Goal: Find specific page/section: Find specific page/section

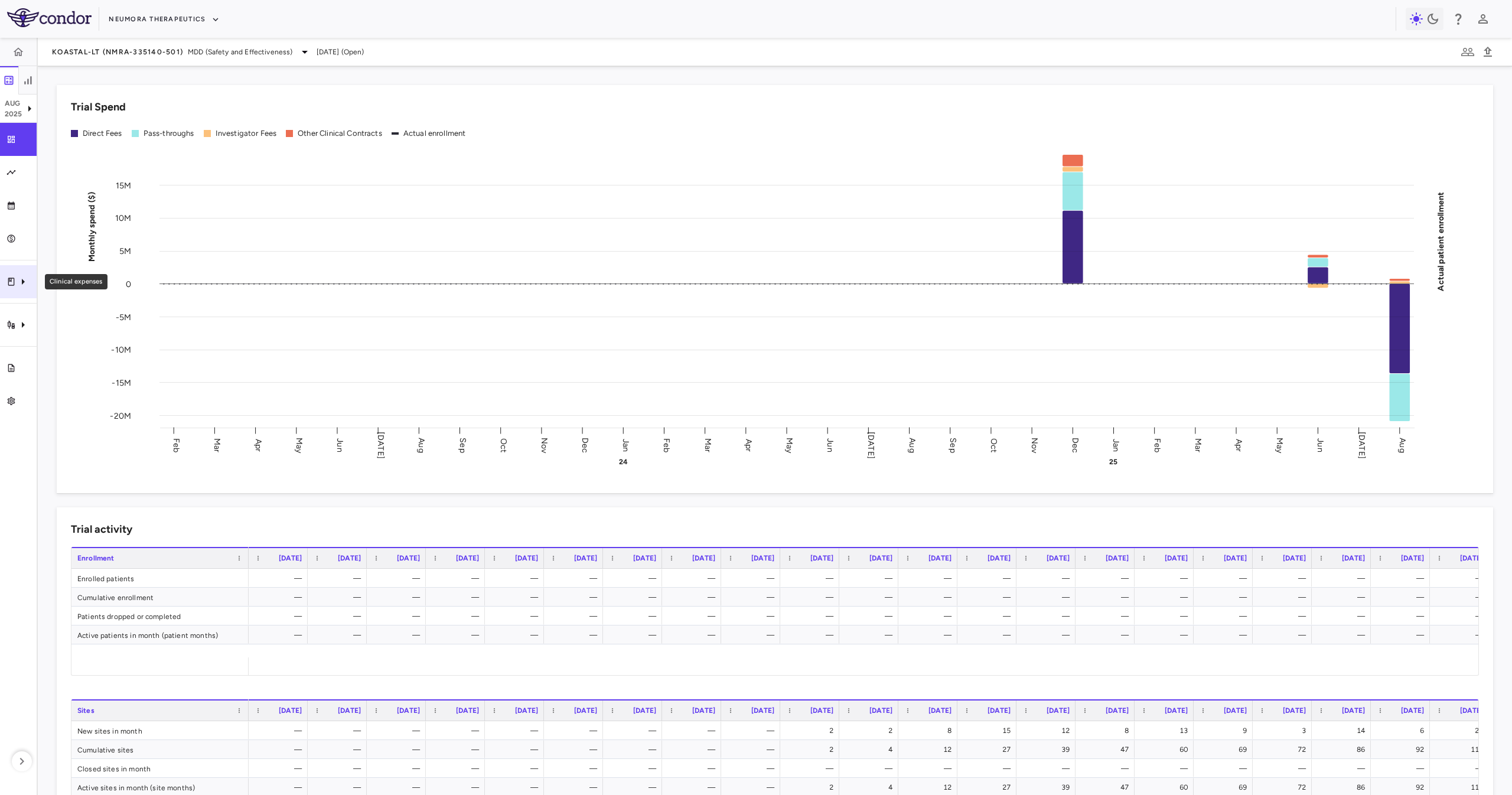
click at [1, 273] on div "Clinical expenses" at bounding box center [18, 282] width 36 height 33
click at [26, 321] on div at bounding box center [756, 397] width 1512 height 795
click at [18, 322] on icon "Trial activity" at bounding box center [23, 325] width 14 height 14
click at [78, 359] on span "Site & lab cost matrix" at bounding box center [132, 360] width 144 height 11
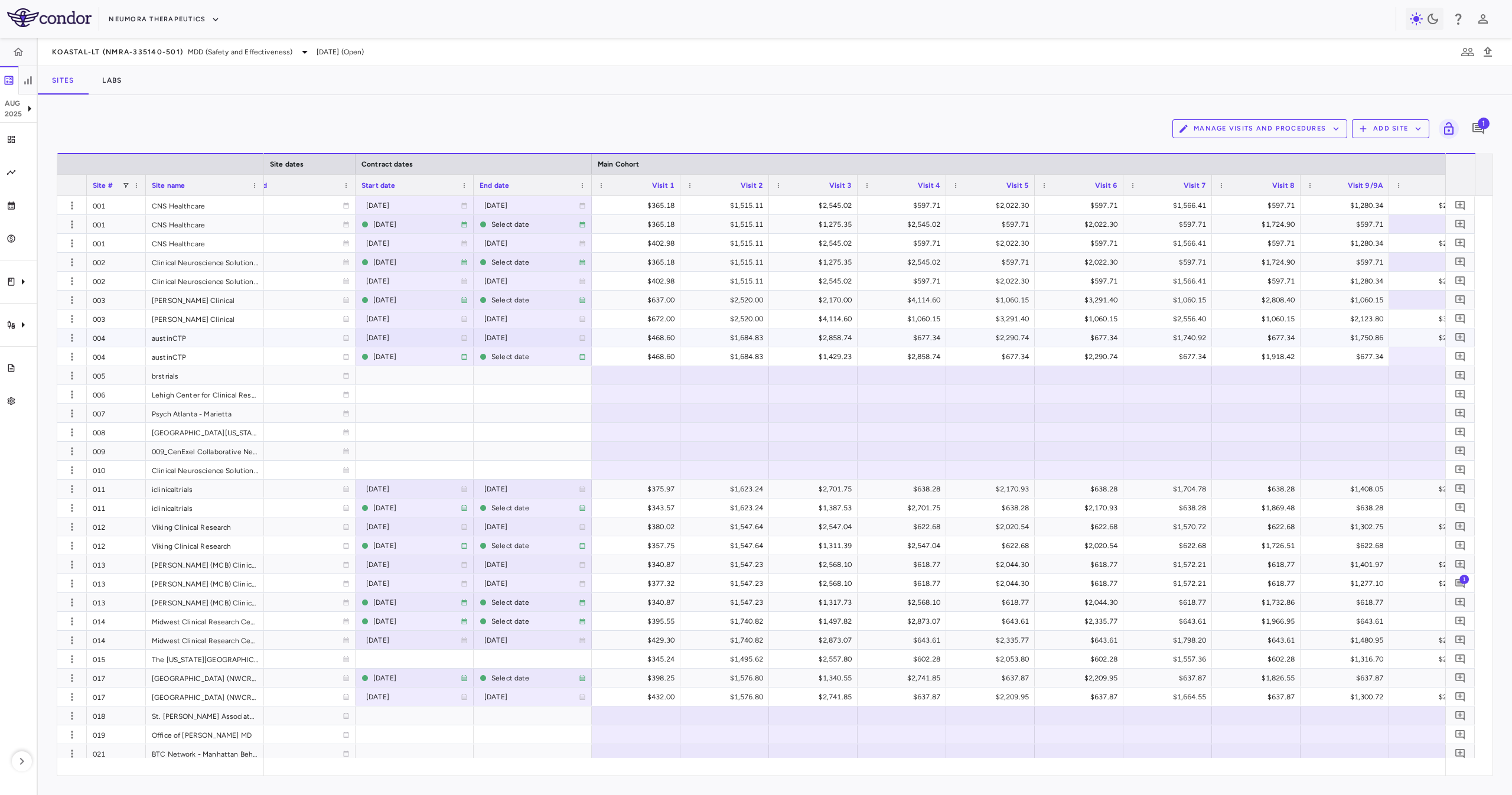
click at [100, 348] on div "004" at bounding box center [116, 356] width 59 height 18
click at [118, 380] on div "005" at bounding box center [116, 375] width 59 height 18
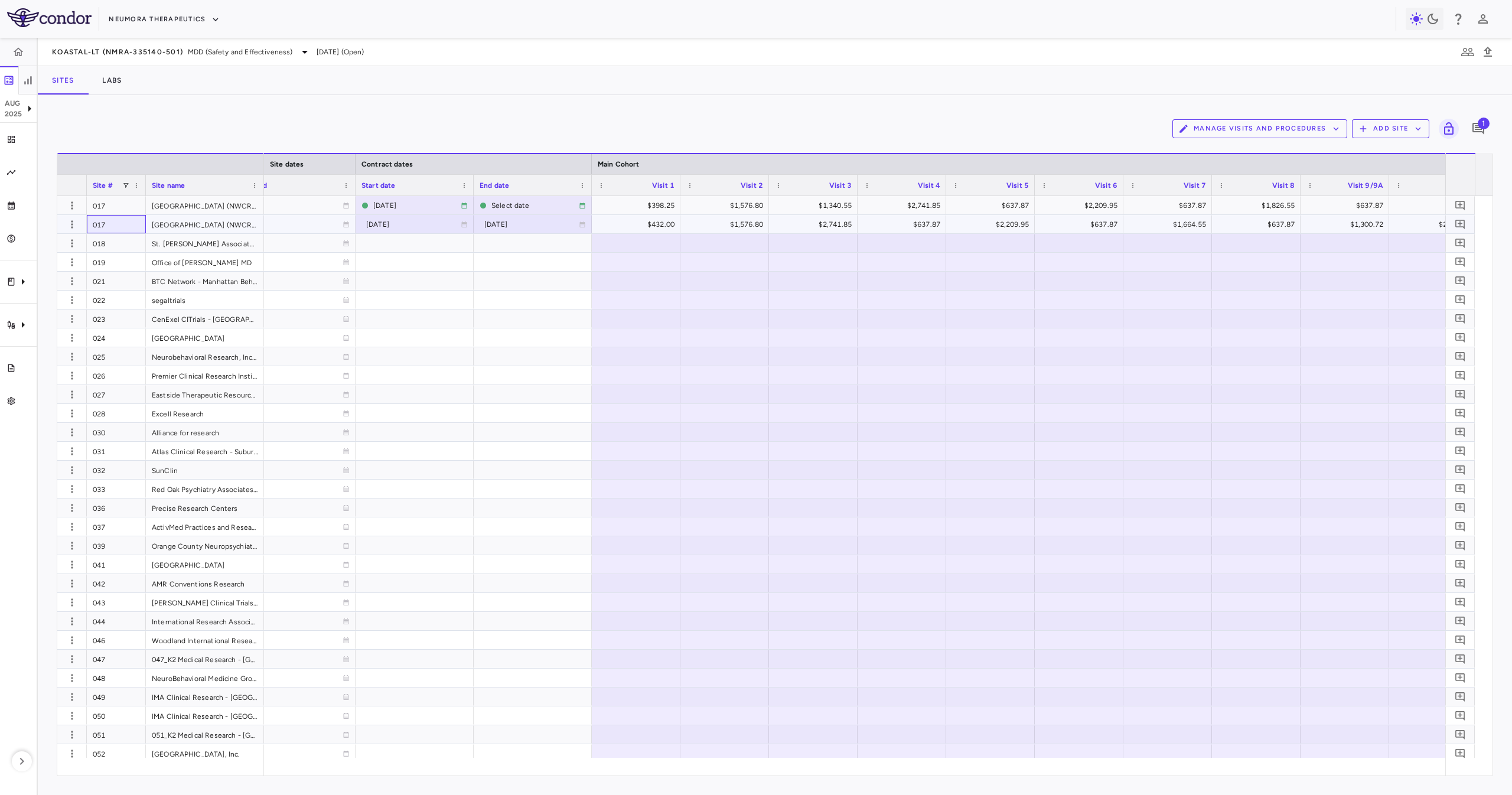
click at [134, 229] on div "017" at bounding box center [116, 224] width 59 height 18
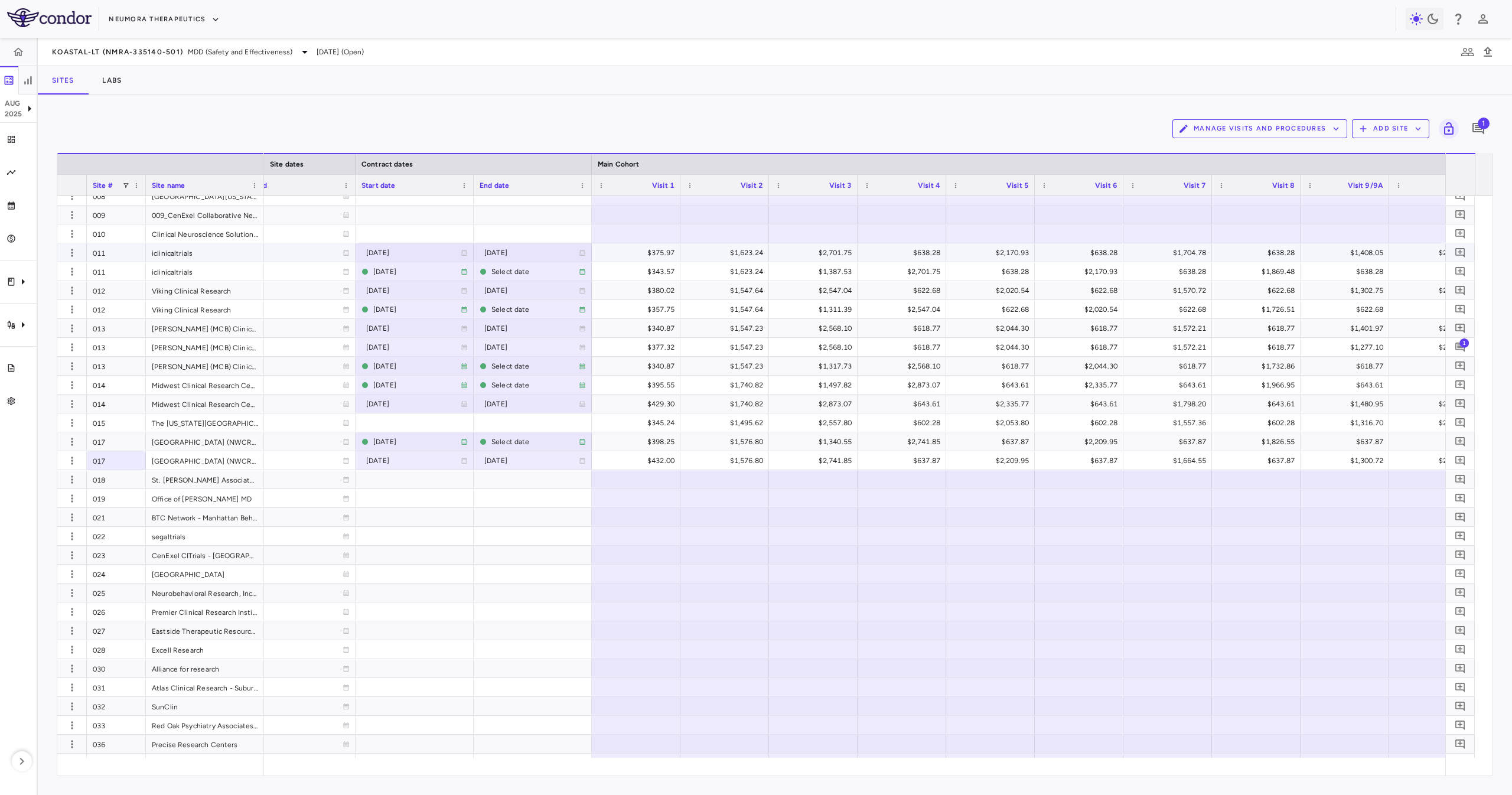
click at [131, 260] on div "011" at bounding box center [116, 252] width 59 height 18
click at [124, 308] on div "012" at bounding box center [116, 309] width 59 height 18
click at [126, 348] on div "013" at bounding box center [116, 347] width 59 height 18
click at [136, 398] on div "014" at bounding box center [116, 403] width 59 height 18
click at [121, 456] on div "017" at bounding box center [116, 460] width 59 height 18
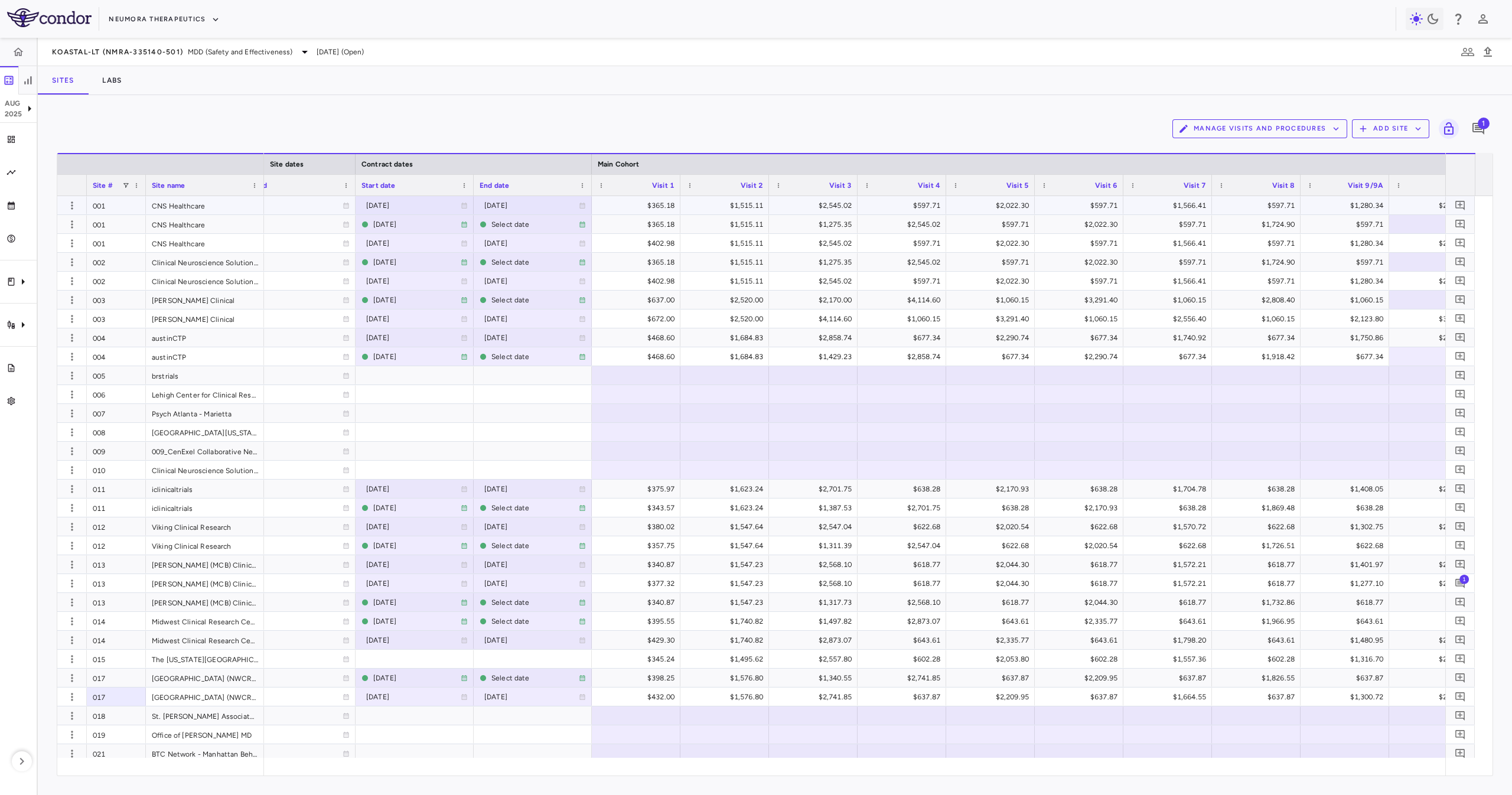
click at [126, 207] on div "001" at bounding box center [116, 205] width 59 height 18
click at [118, 287] on div "002" at bounding box center [116, 280] width 59 height 18
click at [119, 324] on div "003" at bounding box center [116, 319] width 59 height 18
click at [120, 348] on div "004" at bounding box center [116, 356] width 59 height 18
